Goal: Communication & Community: Share content

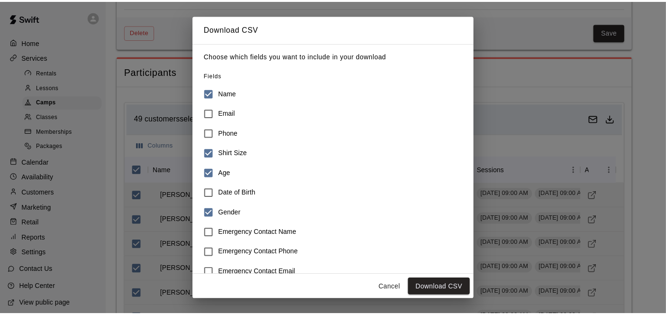
scroll to position [54, 0]
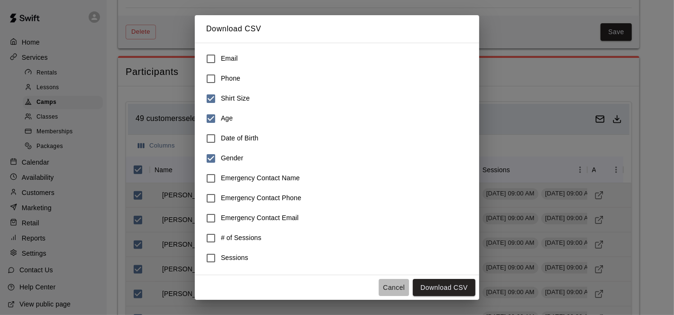
click at [394, 291] on button "Cancel" at bounding box center [393, 288] width 30 height 18
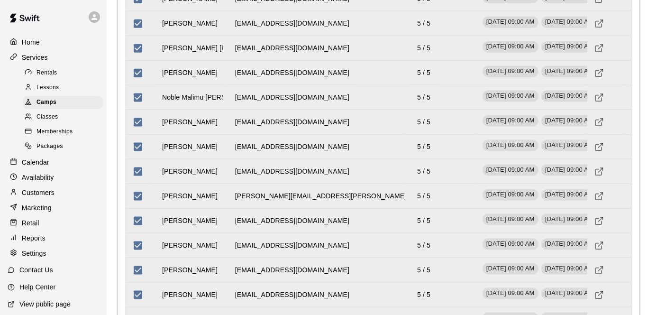
scroll to position [1315, 0]
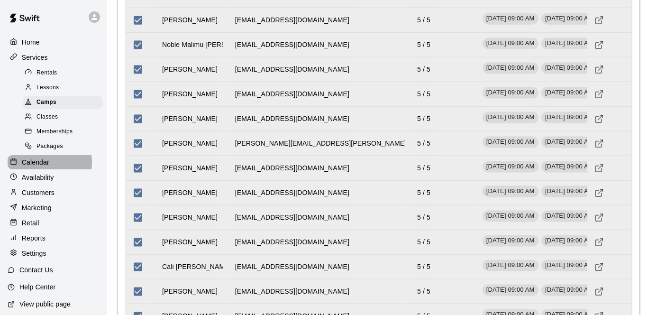
click at [42, 165] on p "Calendar" at bounding box center [35, 161] width 27 height 9
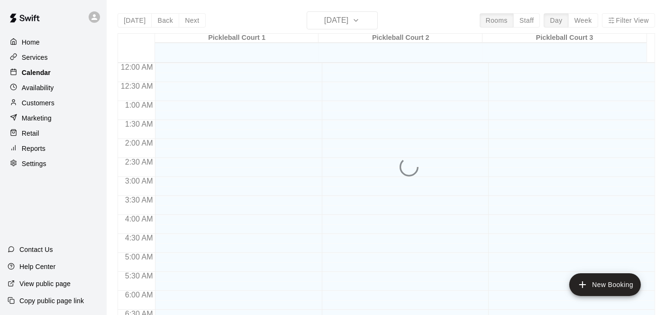
scroll to position [549, 0]
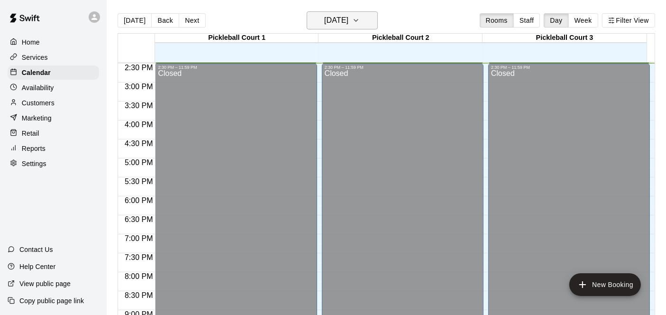
click at [360, 21] on icon "button" at bounding box center [356, 20] width 8 height 11
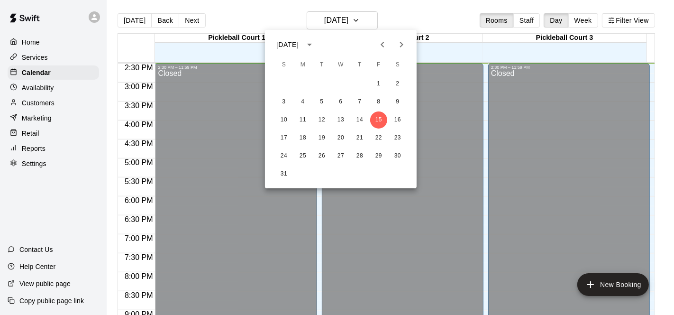
click at [399, 44] on icon "Next month" at bounding box center [401, 44] width 11 height 11
click at [380, 44] on icon "Previous month" at bounding box center [382, 44] width 11 height 11
click at [301, 140] on button "18" at bounding box center [302, 137] width 17 height 17
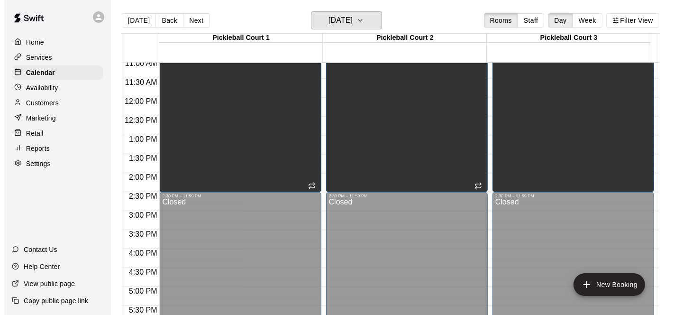
scroll to position [338, 0]
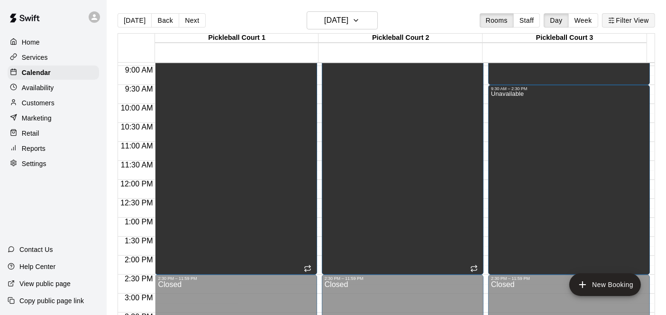
click at [635, 19] on button "Filter View" at bounding box center [628, 20] width 53 height 14
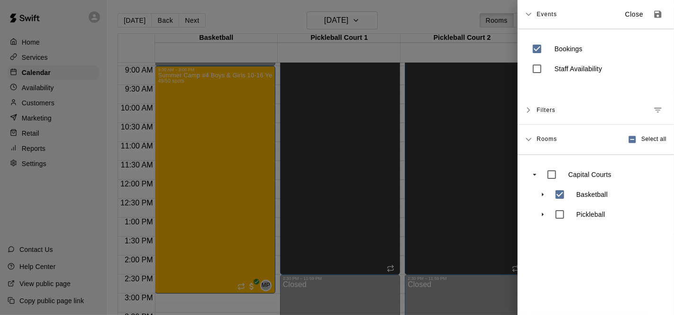
click at [235, 149] on div at bounding box center [337, 157] width 674 height 315
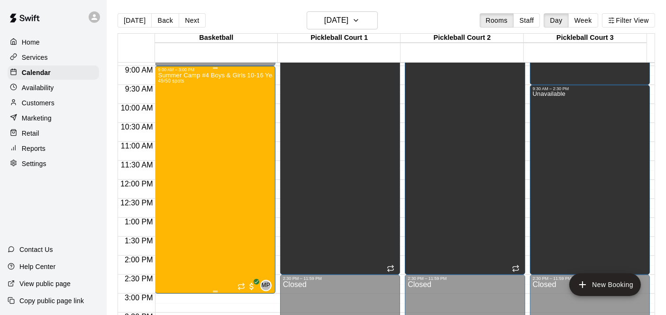
click at [238, 158] on div "Summer Camp #4 Boys & Girls 10-16 Years [DATE]-[DATE] 49/50 spots" at bounding box center [215, 229] width 114 height 315
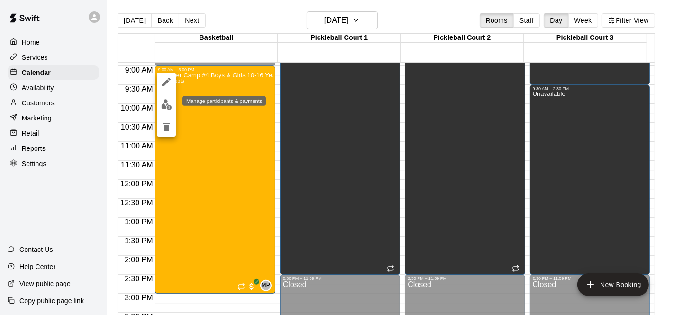
click at [166, 102] on img "edit" at bounding box center [166, 104] width 11 height 11
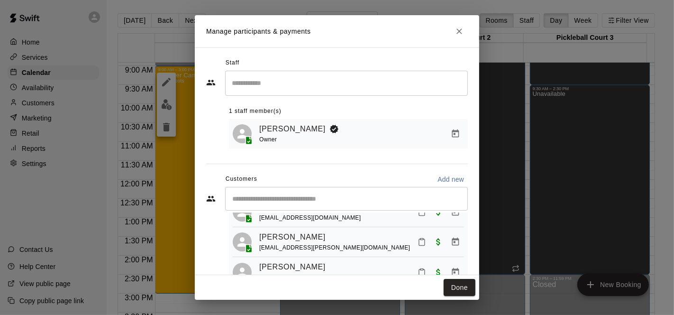
scroll to position [1421, 0]
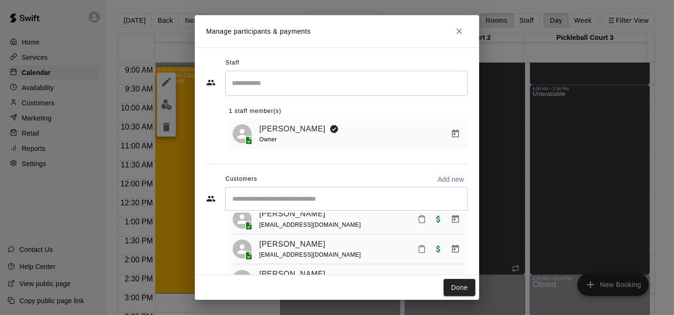
click at [350, 248] on div "[PERSON_NAME] [EMAIL_ADDRESS][DOMAIN_NAME]" at bounding box center [361, 249] width 205 height 22
click at [450, 250] on icon "Manage bookings & payment" at bounding box center [454, 248] width 9 height 9
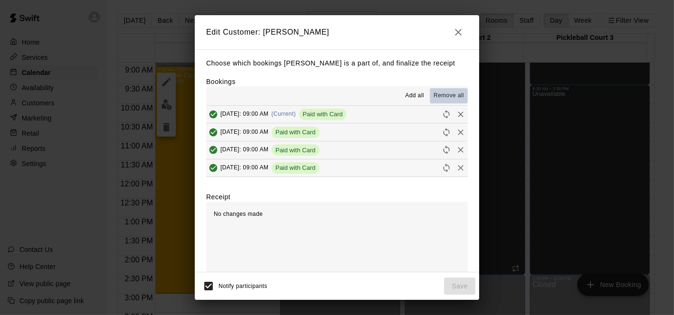
click at [442, 94] on span "Remove all" at bounding box center [448, 95] width 30 height 9
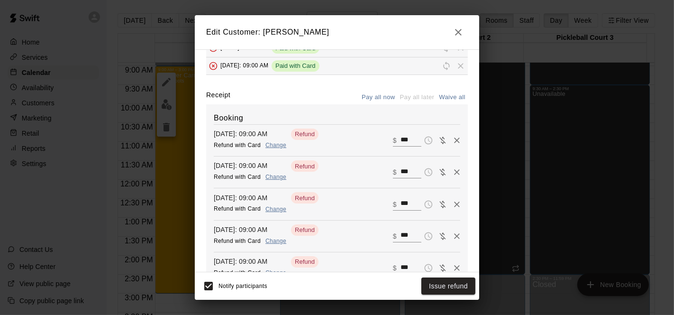
scroll to position [105, 0]
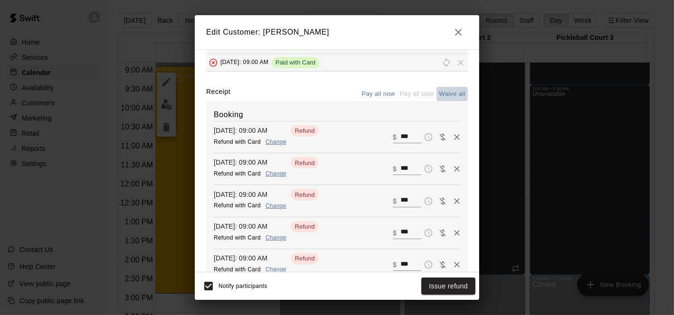
click at [442, 93] on button "Waive all" at bounding box center [451, 94] width 31 height 15
type input "*"
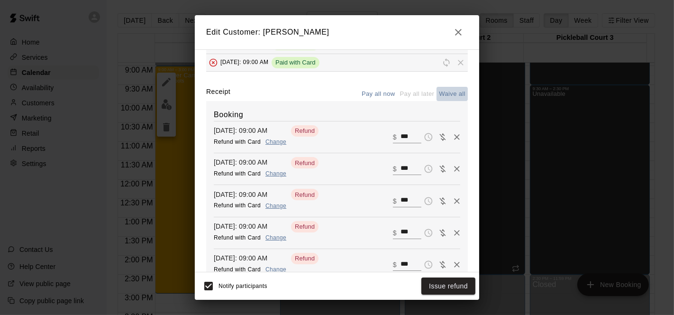
type input "*"
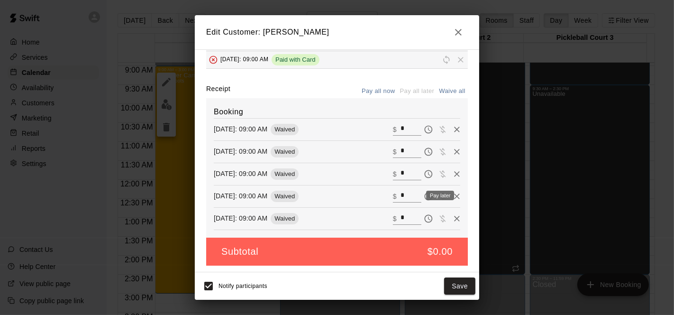
scroll to position [108, 0]
click at [457, 285] on button "Save" at bounding box center [459, 286] width 31 height 18
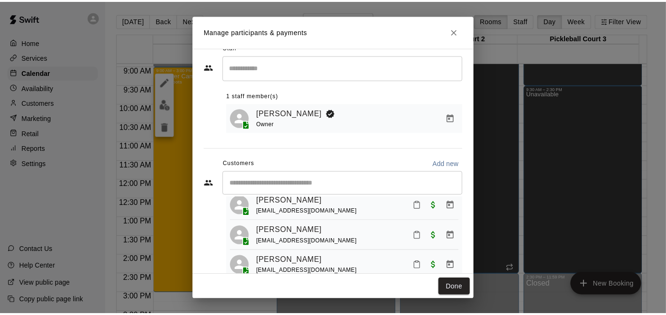
scroll to position [0, 0]
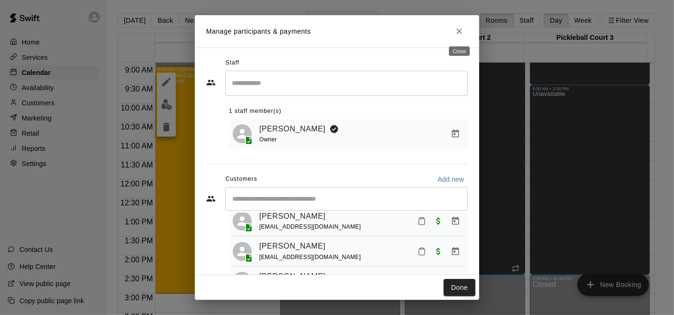
click at [459, 29] on icon "Close" at bounding box center [458, 31] width 9 height 9
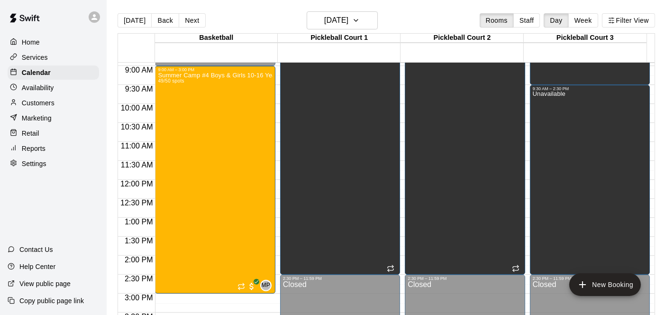
click at [36, 41] on p "Home" at bounding box center [31, 41] width 18 height 9
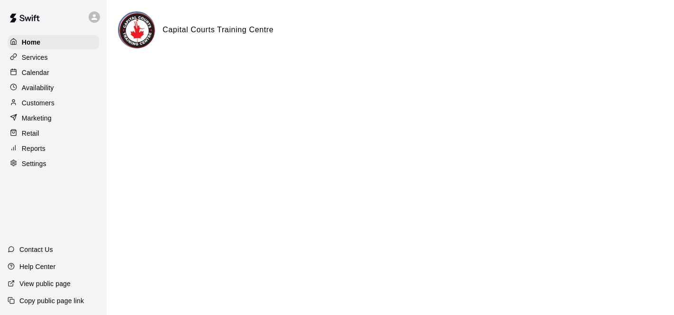
click at [35, 58] on p "Services" at bounding box center [35, 57] width 26 height 9
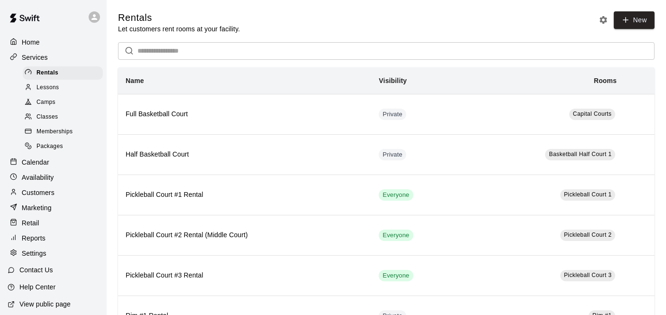
click at [38, 57] on p "Services" at bounding box center [35, 57] width 26 height 9
click at [28, 42] on p "Home" at bounding box center [31, 41] width 18 height 9
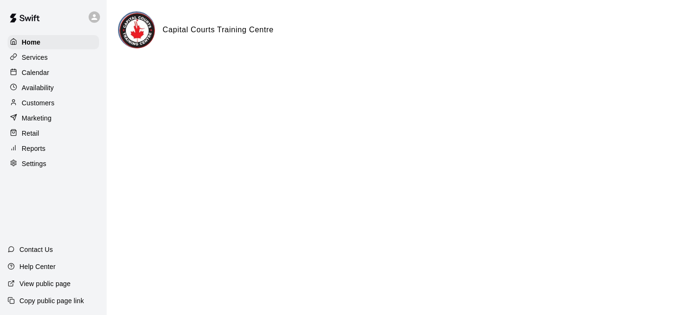
click at [36, 56] on p "Services" at bounding box center [35, 57] width 26 height 9
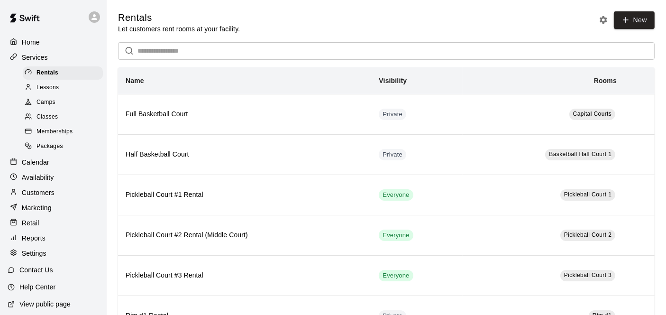
click at [45, 100] on span "Camps" at bounding box center [45, 102] width 19 height 9
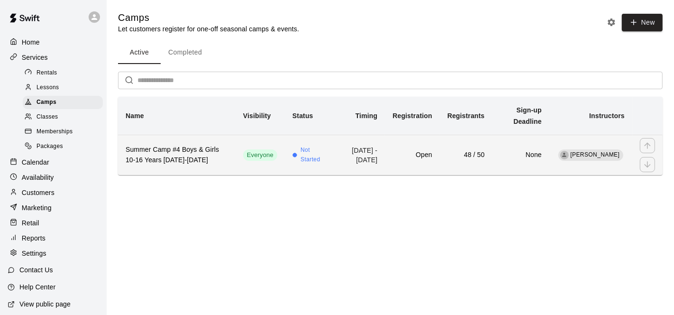
click at [466, 156] on h6 "48 / 50" at bounding box center [465, 155] width 37 height 10
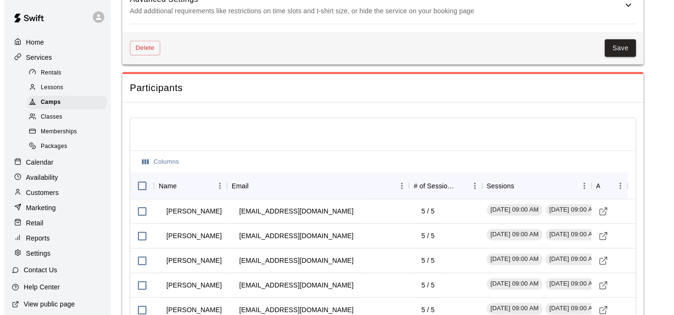
scroll to position [894, 0]
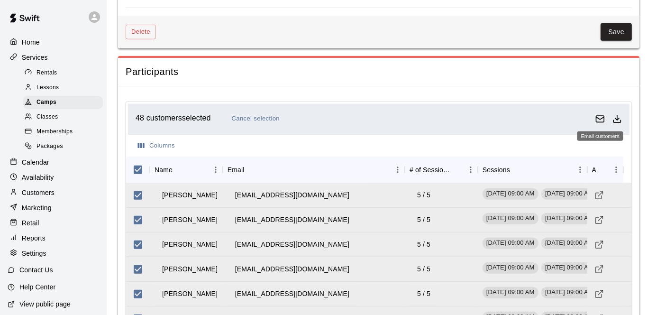
click at [599, 114] on icon "Email customers" at bounding box center [599, 118] width 9 height 9
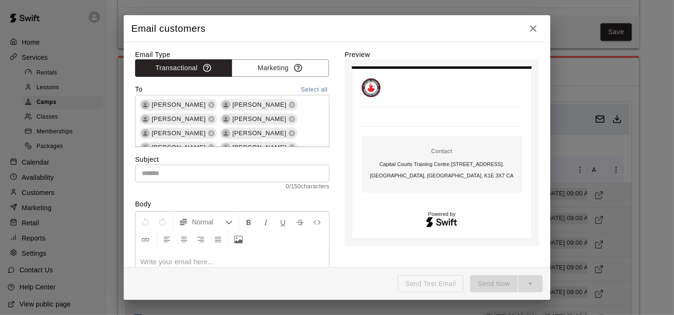
click at [187, 171] on input "text" at bounding box center [232, 173] width 194 height 18
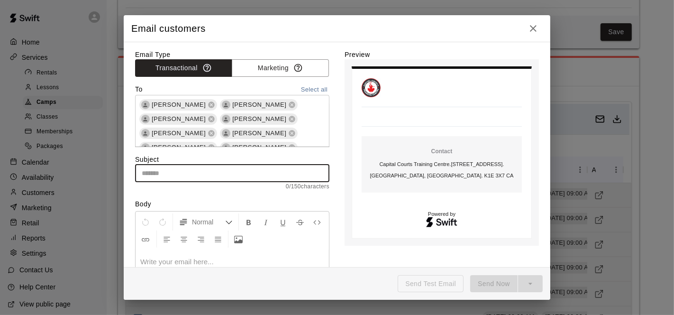
type input "*"
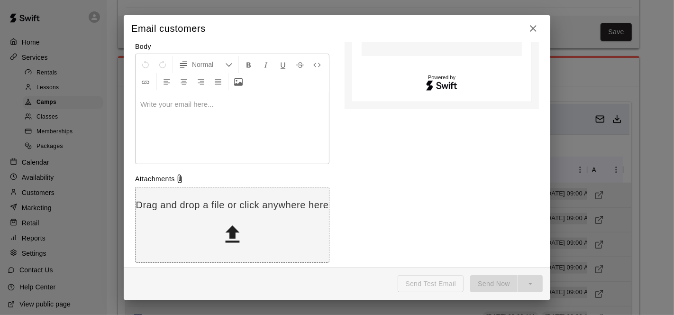
scroll to position [158, 0]
type input "**********"
click at [174, 101] on p at bounding box center [232, 103] width 184 height 9
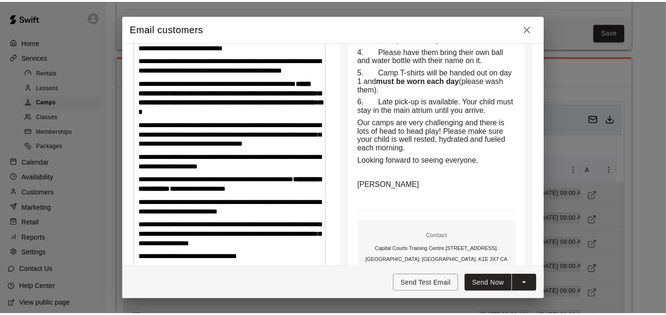
scroll to position [290, 0]
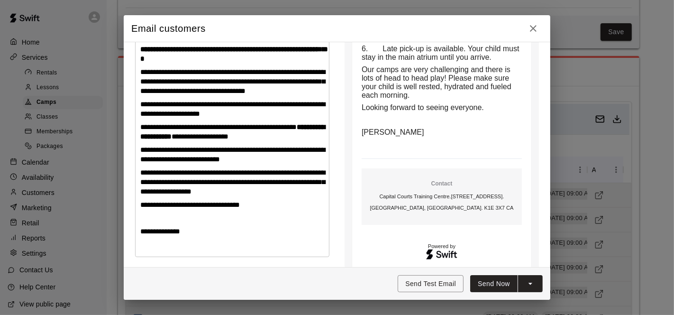
click at [488, 282] on button "Send Now" at bounding box center [493, 284] width 47 height 18
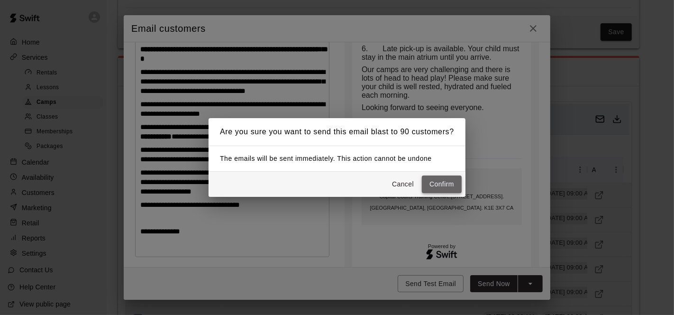
click at [437, 185] on button "Confirm" at bounding box center [442, 184] width 40 height 18
